Goal: Transaction & Acquisition: Purchase product/service

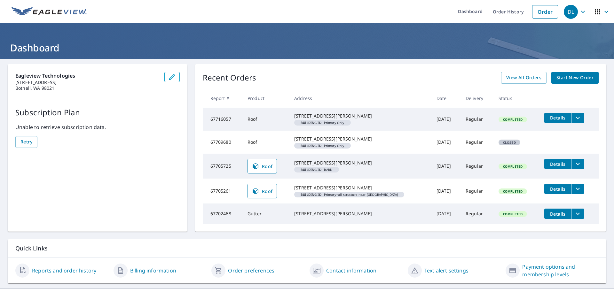
click at [578, 18] on span "DL" at bounding box center [575, 11] width 24 height 15
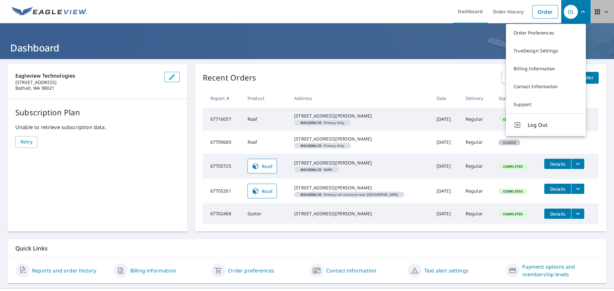
click at [593, 10] on icon "button" at bounding box center [597, 12] width 8 height 8
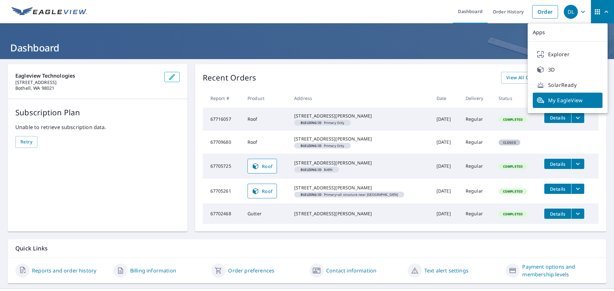
click at [353, 16] on ul "Dashboard Order History Order" at bounding box center [326, 11] width 470 height 23
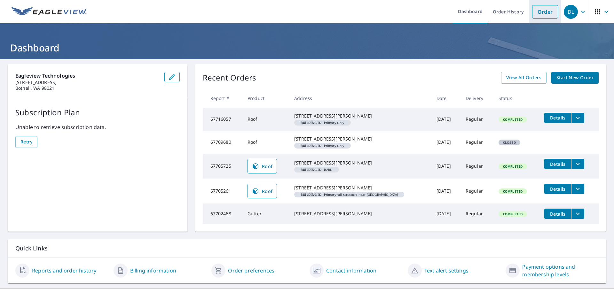
click at [543, 14] on link "Order" at bounding box center [545, 11] width 26 height 13
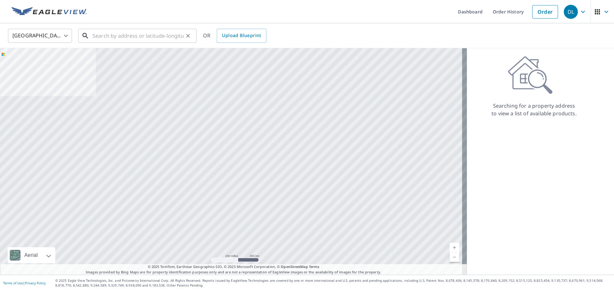
click at [156, 42] on input "text" at bounding box center [137, 36] width 91 height 18
click at [156, 40] on input "text" at bounding box center [137, 36] width 91 height 18
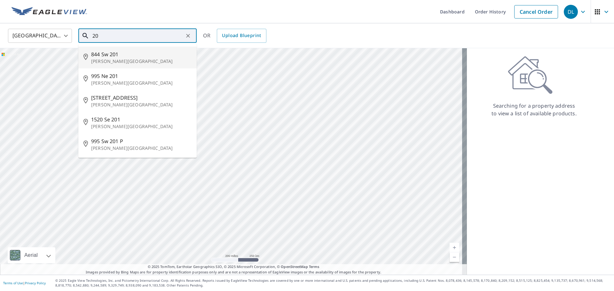
type input "2"
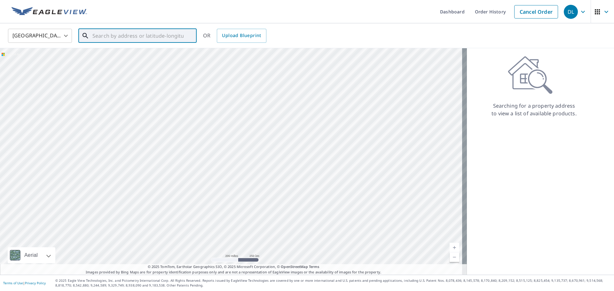
click at [147, 32] on input "text" at bounding box center [137, 36] width 91 height 18
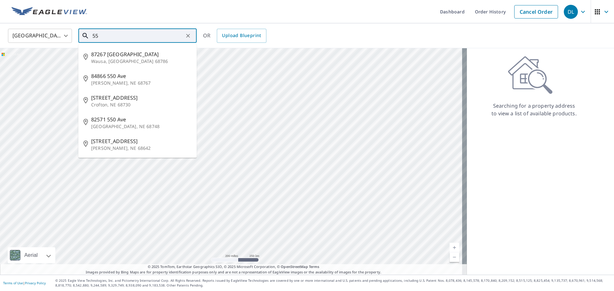
type input "5"
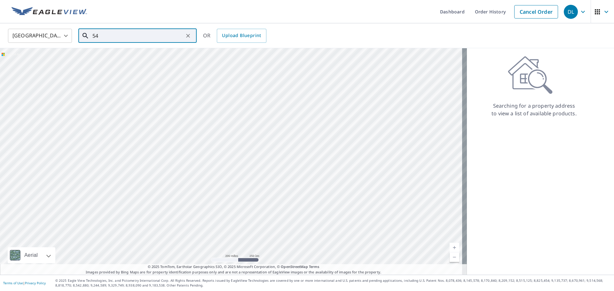
type input "5"
click at [155, 33] on input "text" at bounding box center [137, 36] width 91 height 18
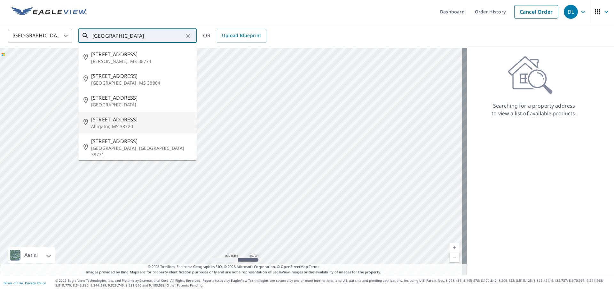
click at [111, 119] on span "12 Lake St" at bounding box center [141, 120] width 100 height 8
type input "12 Lake St Alligator, MS 38720"
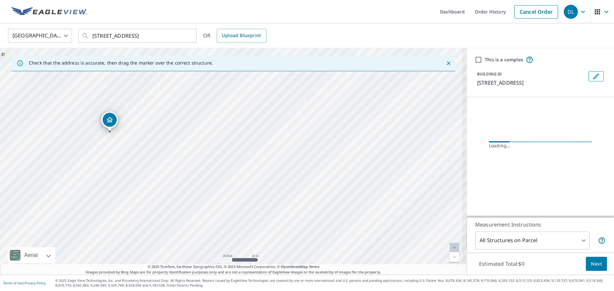
drag, startPoint x: 206, startPoint y: 137, endPoint x: 289, endPoint y: 202, distance: 105.4
click at [289, 202] on div "12 Lake St Alligator, MS 38720" at bounding box center [233, 161] width 467 height 227
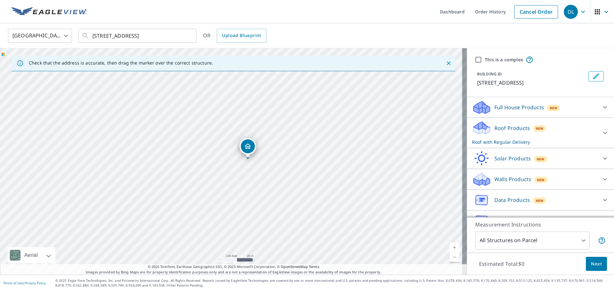
click at [580, 11] on icon "button" at bounding box center [583, 12] width 8 height 8
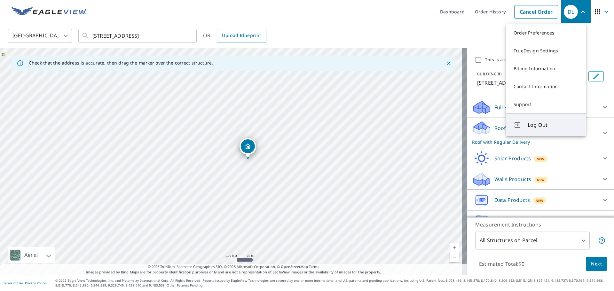
click at [532, 128] on span "Log Out" at bounding box center [552, 125] width 50 height 8
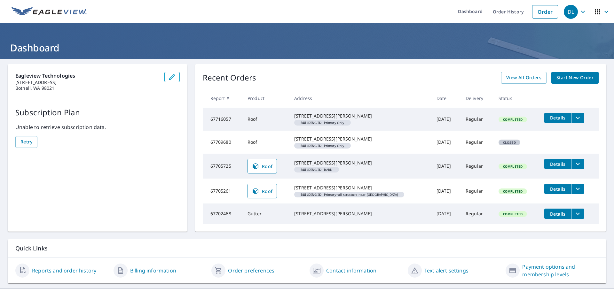
click at [559, 80] on span "Start New Order" at bounding box center [574, 78] width 37 height 8
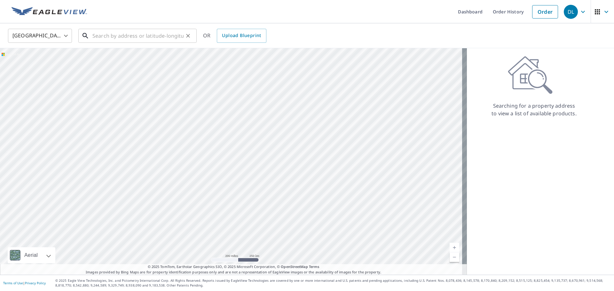
click at [131, 27] on input "text" at bounding box center [137, 36] width 91 height 18
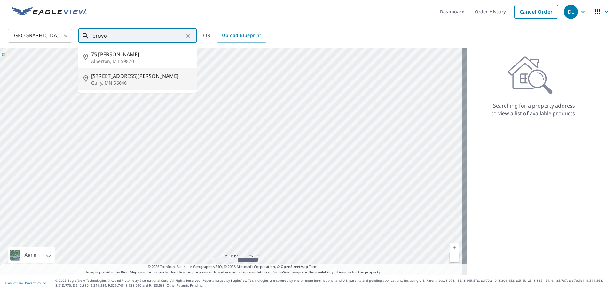
click at [113, 81] on p "Gully, MN 56646" at bounding box center [141, 83] width 100 height 6
type input "317 Brovold Ln SE Gully, MN 56646"
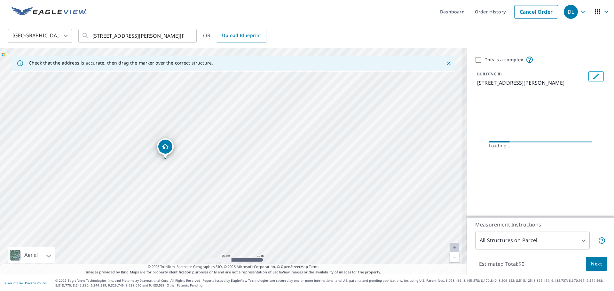
drag, startPoint x: 234, startPoint y: 161, endPoint x: 260, endPoint y: 174, distance: 29.2
click at [259, 174] on div "317 Brovold Ln SE Gully, MN 56646" at bounding box center [233, 161] width 467 height 227
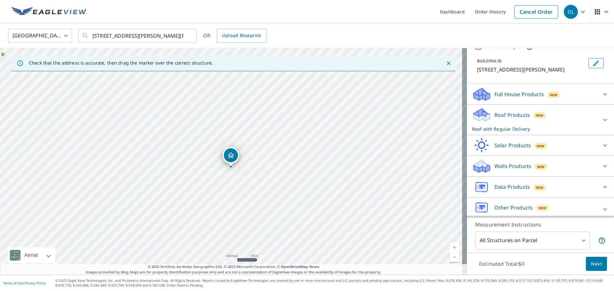
scroll to position [17, 0]
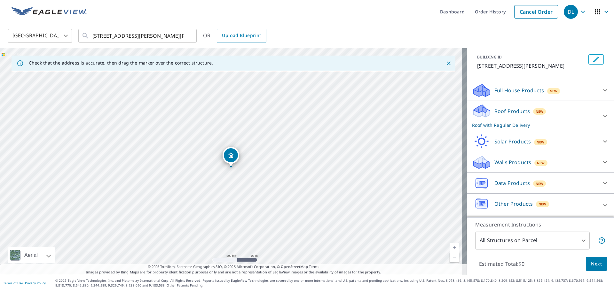
click at [585, 210] on div "Other Products New" at bounding box center [534, 205] width 125 height 18
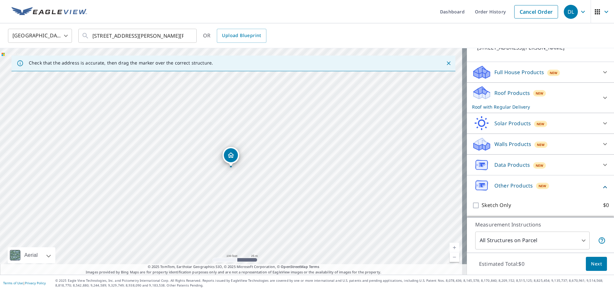
click at [572, 170] on div "Data Products New" at bounding box center [534, 165] width 125 height 15
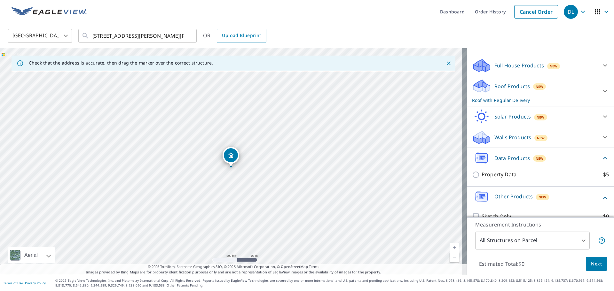
scroll to position [53, 0]
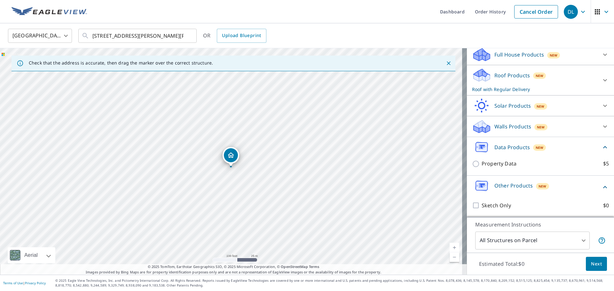
click at [563, 115] on div "Solar Products New Inform Essentials+ $0 Inform Advanced $0 TrueDesign for Sale…" at bounding box center [540, 106] width 147 height 21
click at [563, 124] on div "Walls Products New" at bounding box center [534, 126] width 125 height 15
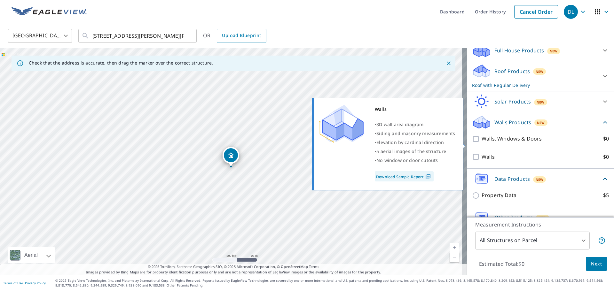
scroll to position [89, 0]
